Goal: Information Seeking & Learning: Learn about a topic

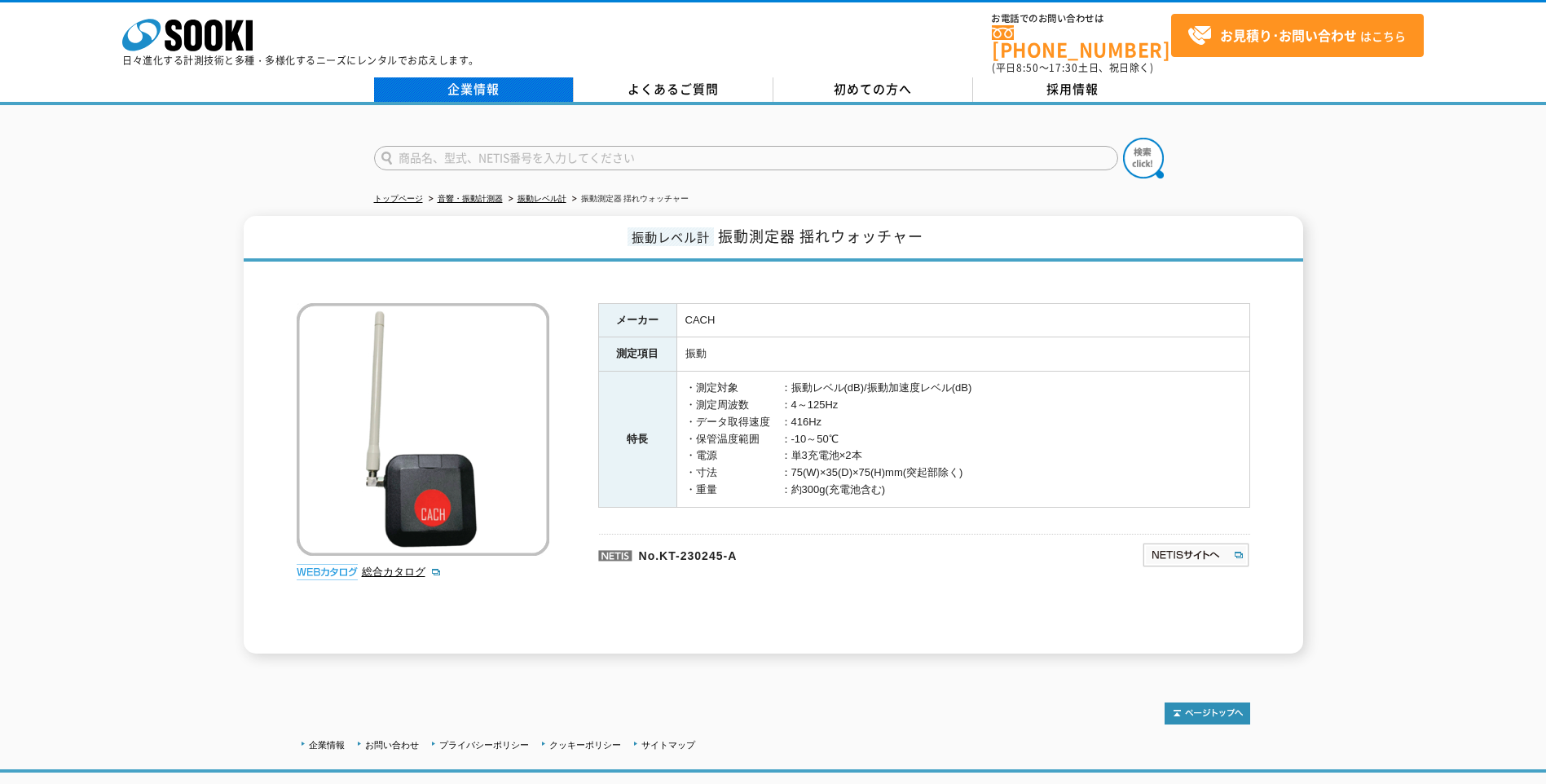
click at [476, 78] on link "企業情報" at bounding box center [473, 89] width 199 height 24
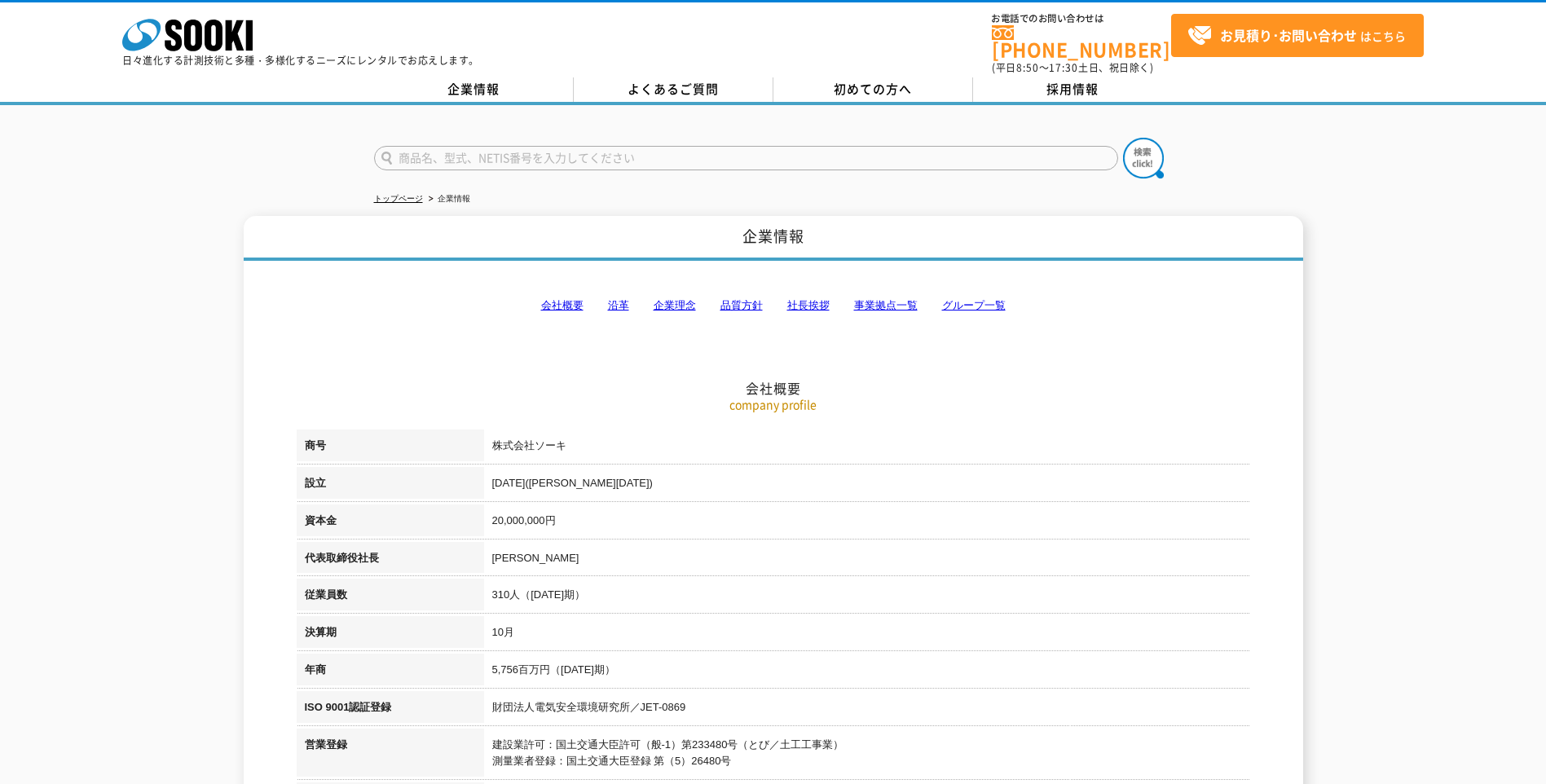
click at [613, 299] on link "沿革" at bounding box center [618, 305] width 21 height 13
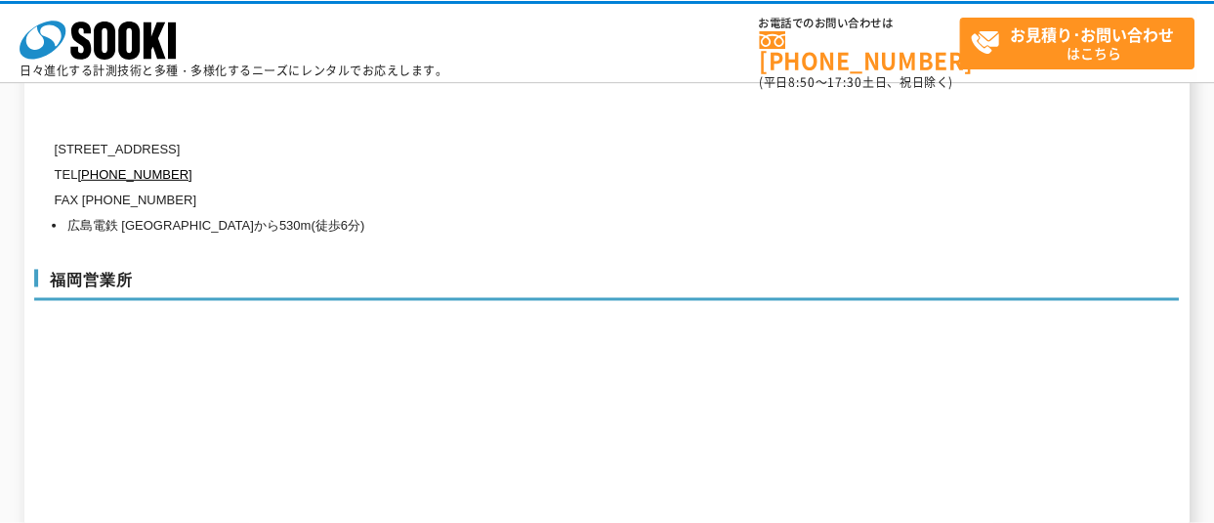
scroll to position [7576, 0]
